Goal: Task Accomplishment & Management: Use online tool/utility

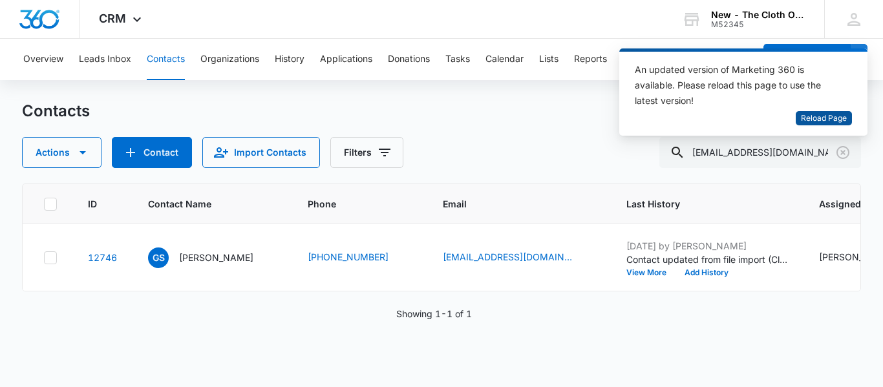
click at [828, 112] on span "Reload Page" at bounding box center [823, 118] width 46 height 12
click at [813, 120] on span "Reload Page" at bounding box center [823, 118] width 46 height 12
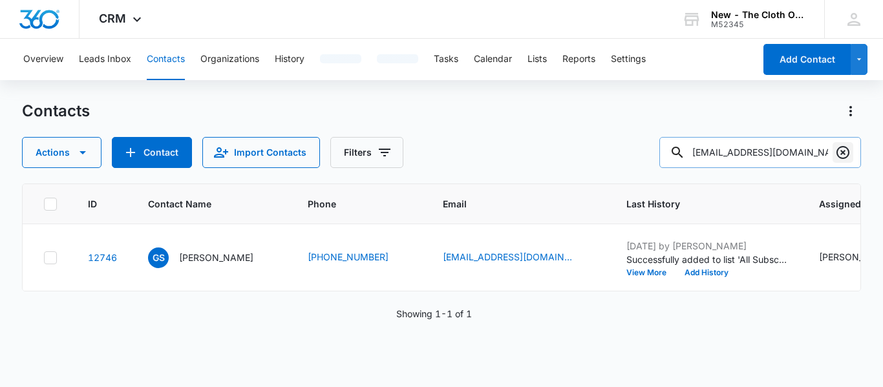
click at [842, 156] on icon "Clear" at bounding box center [843, 153] width 16 height 16
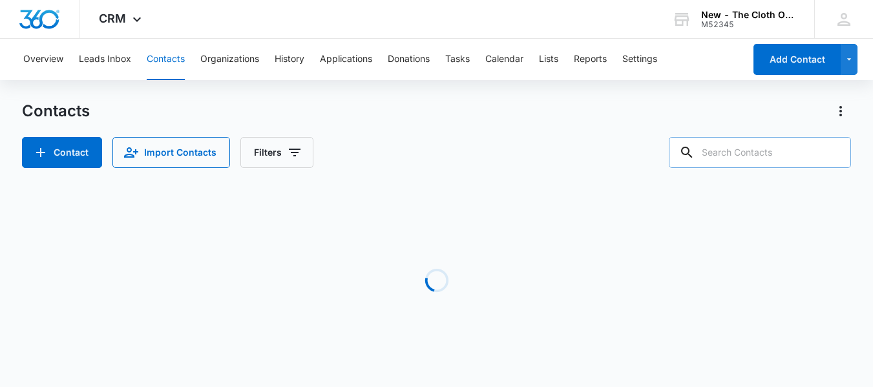
paste input "Nicole Gill"
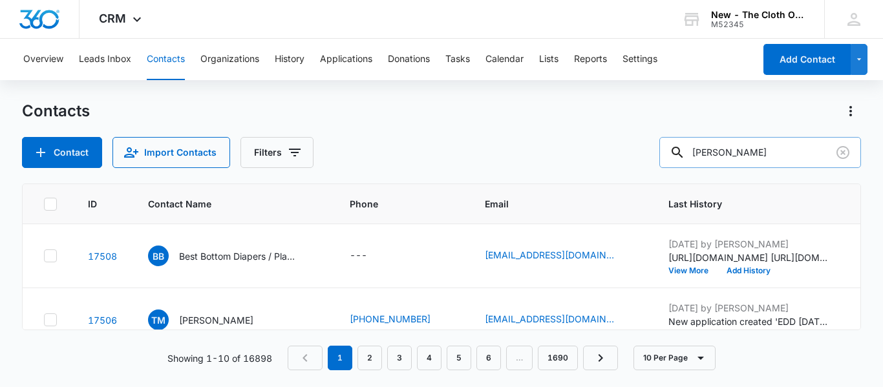
type input "Nicole Gill"
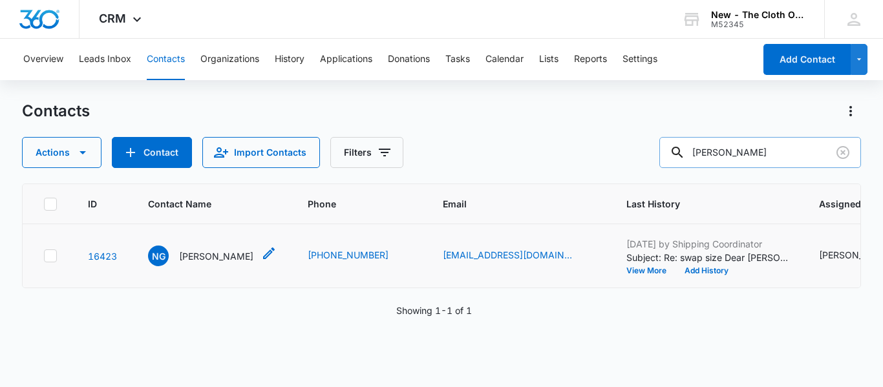
click at [194, 263] on p "Nicole Gill" at bounding box center [216, 256] width 74 height 14
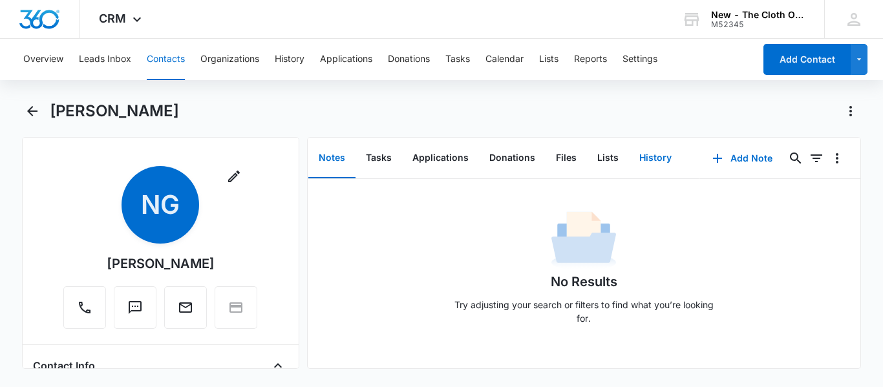
click at [632, 162] on button "History" at bounding box center [655, 158] width 53 height 40
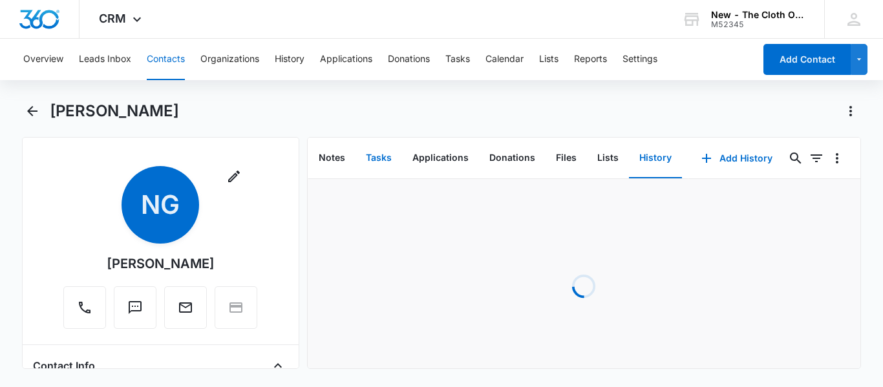
click at [385, 149] on button "Tasks" at bounding box center [378, 158] width 47 height 40
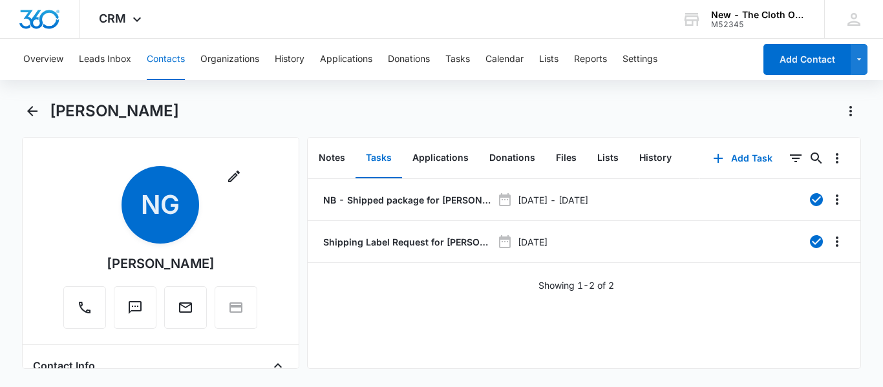
click at [169, 56] on button "Contacts" at bounding box center [166, 59] width 38 height 41
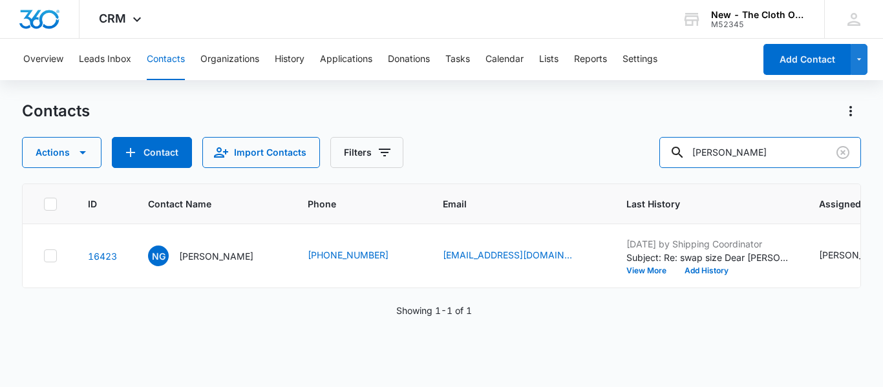
drag, startPoint x: 757, startPoint y: 153, endPoint x: 501, endPoint y: 158, distance: 255.2
click at [501, 158] on div "Actions Contact Import Contacts Filters Nicole Gill" at bounding box center [441, 152] width 839 height 31
type input "bernardo"
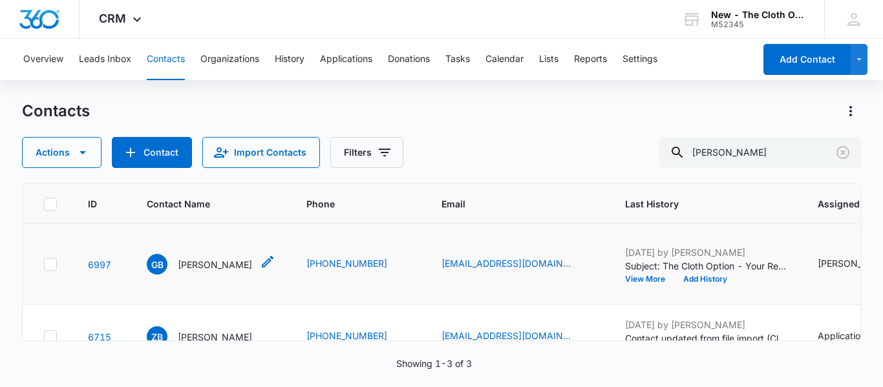
click at [222, 271] on p "Gabriele Bernardo" at bounding box center [215, 265] width 74 height 14
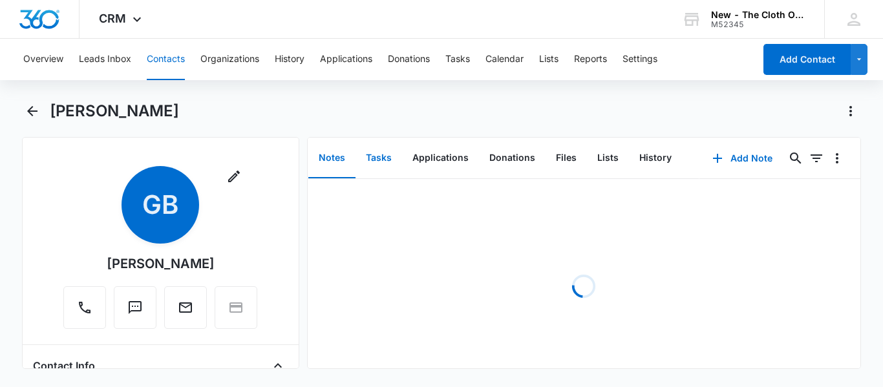
click at [382, 160] on button "Tasks" at bounding box center [378, 158] width 47 height 40
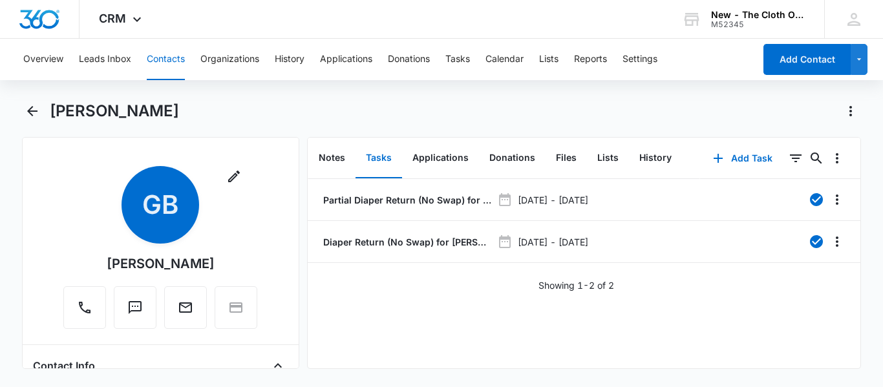
click at [175, 54] on button "Contacts" at bounding box center [166, 59] width 38 height 41
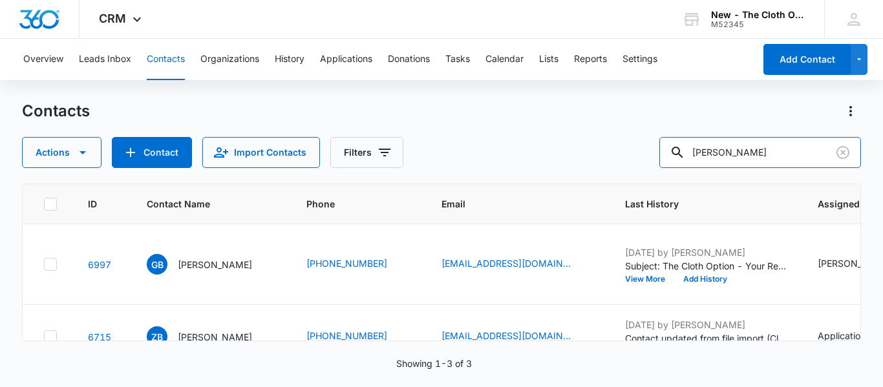
drag, startPoint x: 769, startPoint y: 149, endPoint x: 521, endPoint y: 120, distance: 249.1
click at [521, 120] on div "Contacts Actions Contact Import Contacts Filters bernardo" at bounding box center [441, 134] width 839 height 67
paste input "Hannah Lennen"
type input "Hannah Lennen"
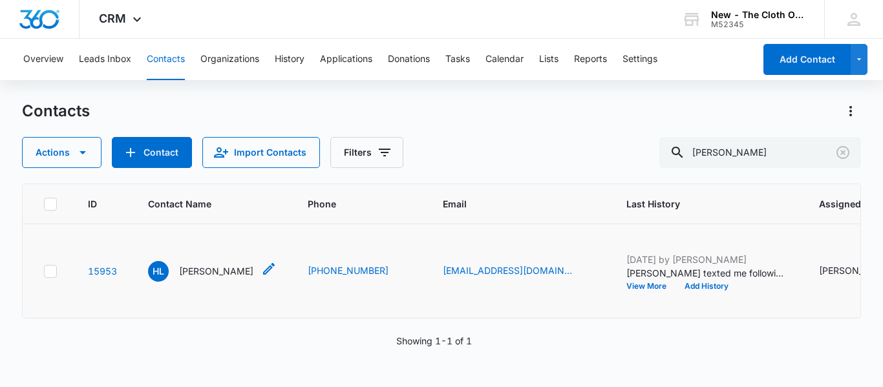
click at [192, 278] on p "Hannah Lennen" at bounding box center [216, 271] width 74 height 14
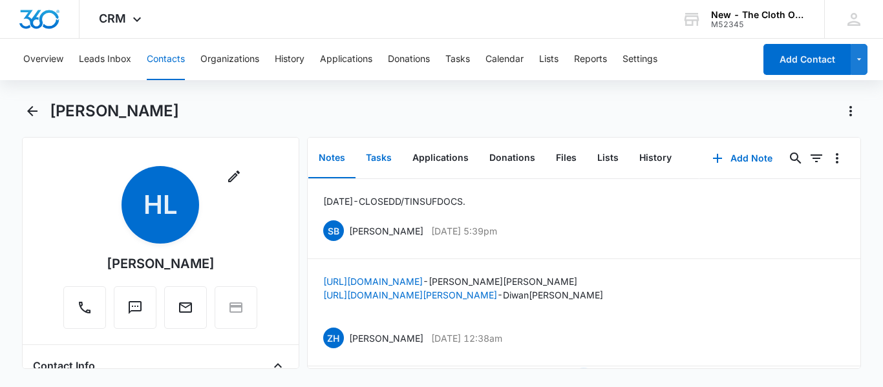
click at [384, 152] on button "Tasks" at bounding box center [378, 158] width 47 height 40
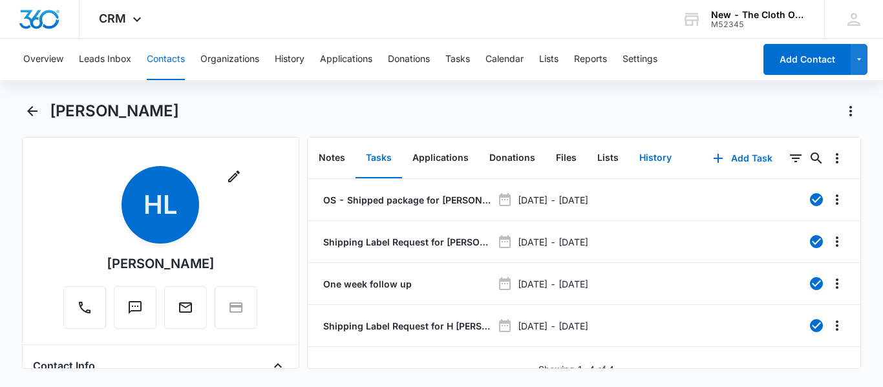
click at [654, 154] on button "History" at bounding box center [655, 158] width 53 height 40
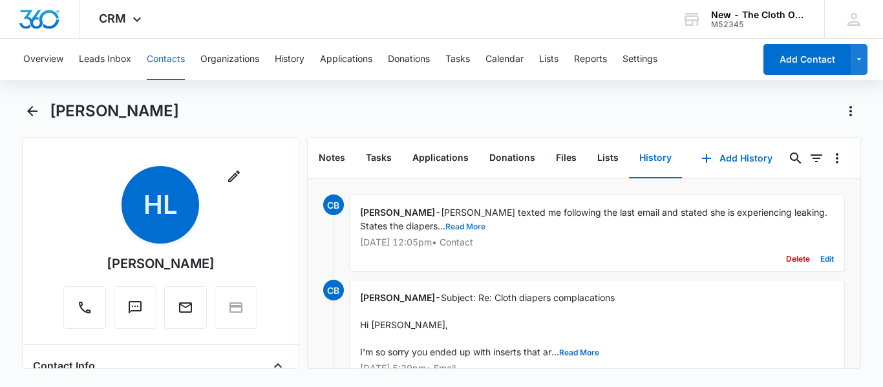
click at [457, 223] on button "Read More" at bounding box center [465, 227] width 40 height 8
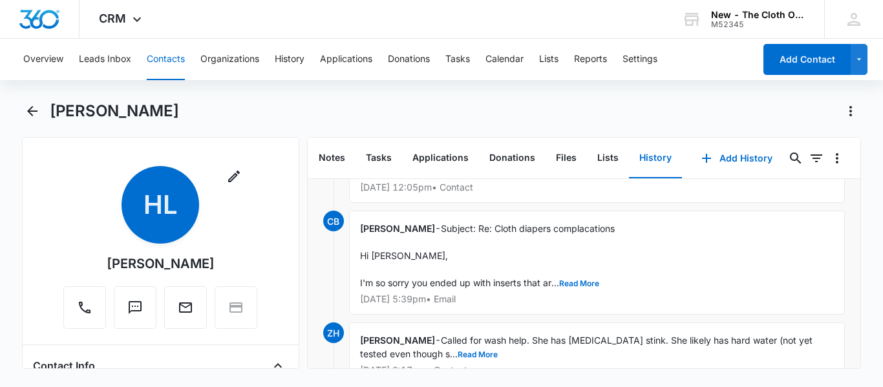
scroll to position [129, 0]
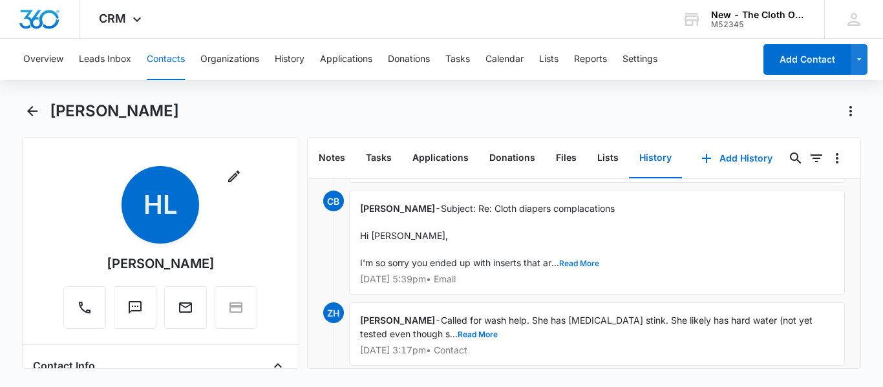
click at [578, 266] on button "Read More" at bounding box center [579, 264] width 40 height 8
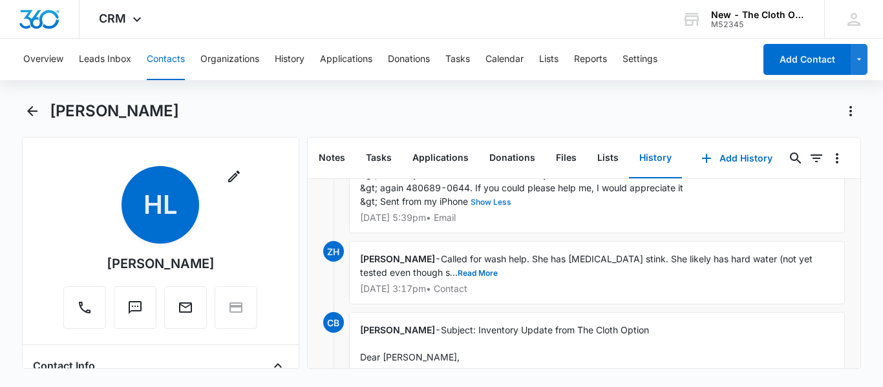
scroll to position [439, 0]
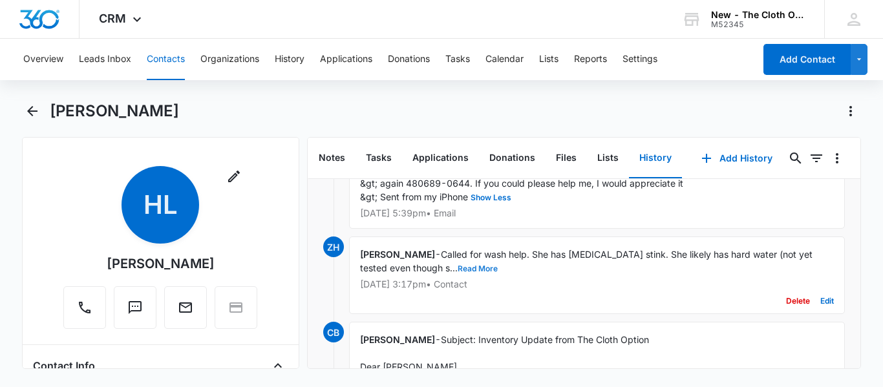
click at [457, 273] on button "Read More" at bounding box center [477, 269] width 40 height 8
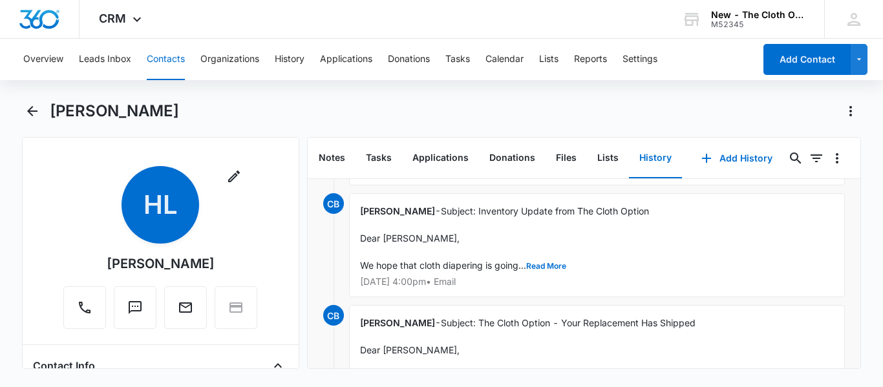
scroll to position [569, 0]
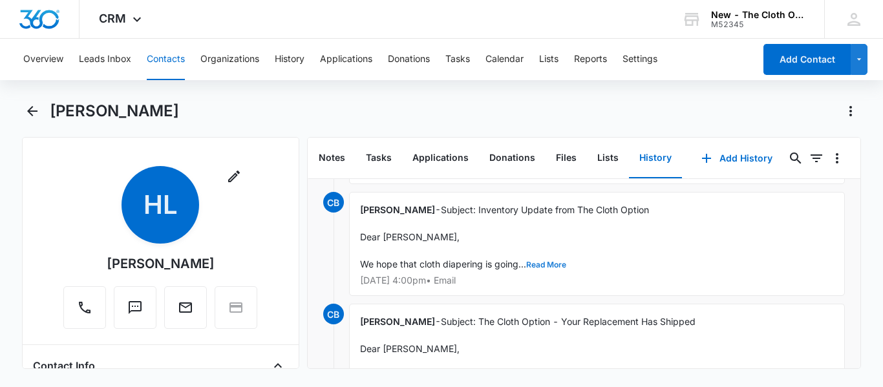
click at [538, 269] on button "Read More" at bounding box center [546, 265] width 40 height 8
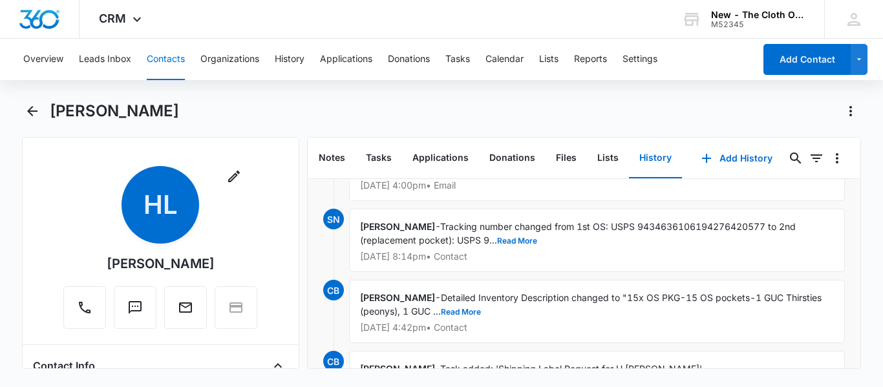
scroll to position [1938, 0]
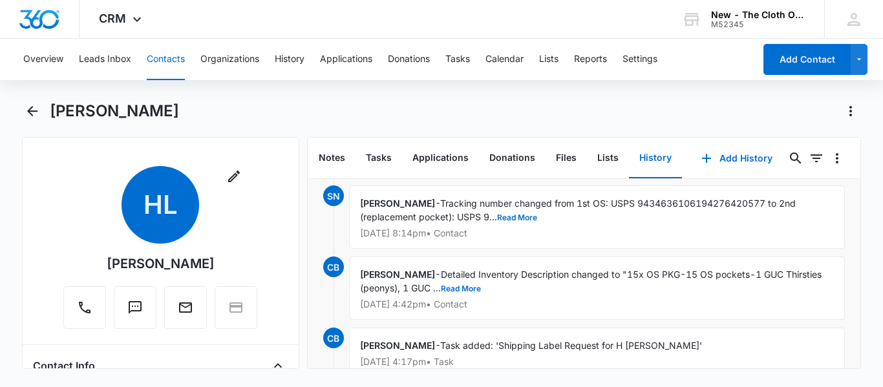
click at [152, 65] on button "Contacts" at bounding box center [166, 59] width 38 height 41
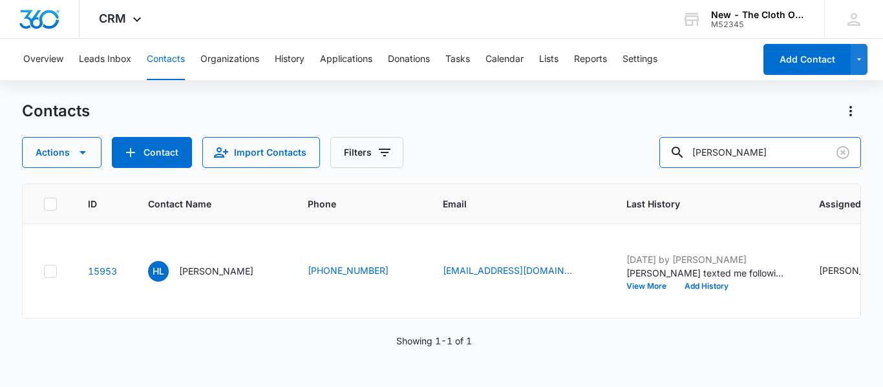
drag, startPoint x: 804, startPoint y: 154, endPoint x: 556, endPoint y: 126, distance: 249.6
click at [556, 126] on div "Contacts Actions Contact Import Contacts Filters Hannah Lennen" at bounding box center [441, 134] width 839 height 67
paste input "Lillie Brow"
type input "Lillie Brown"
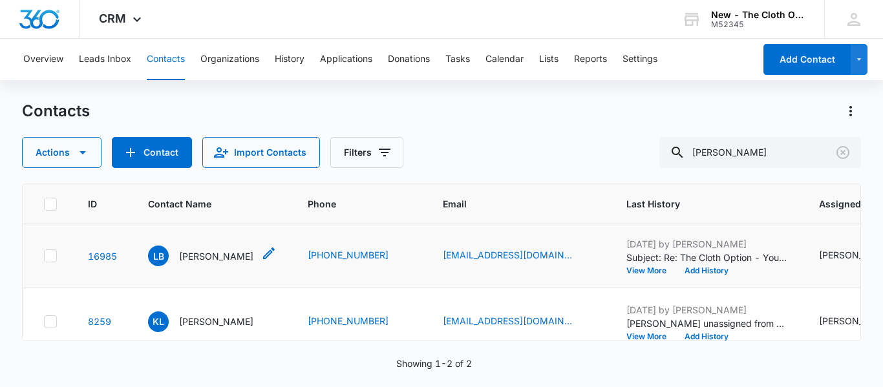
click at [196, 263] on p "Lillie Brown" at bounding box center [216, 256] width 74 height 14
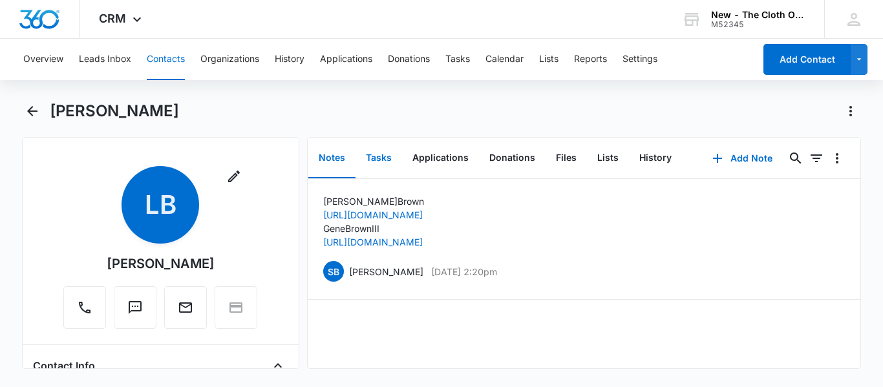
click at [374, 165] on button "Tasks" at bounding box center [378, 158] width 47 height 40
